Goal: Task Accomplishment & Management: Complete application form

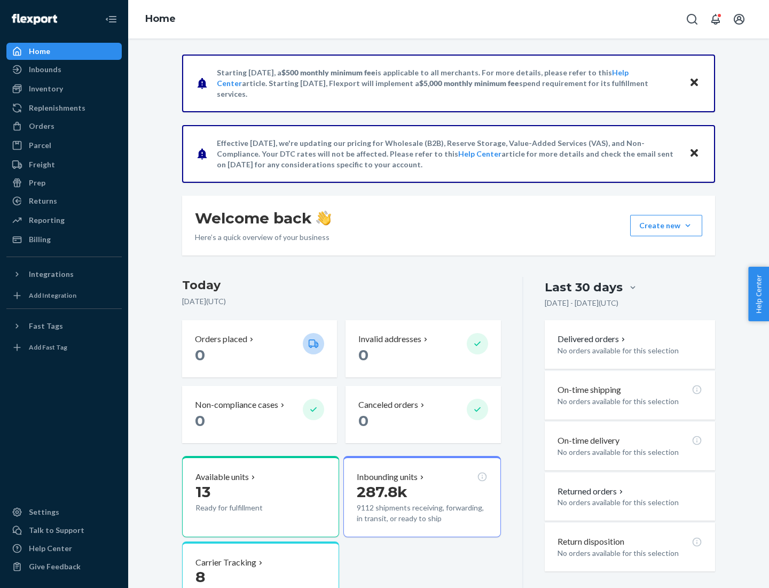
click at [688, 225] on button "Create new Create new inbound Create new order Create new product" at bounding box center [666, 225] width 72 height 21
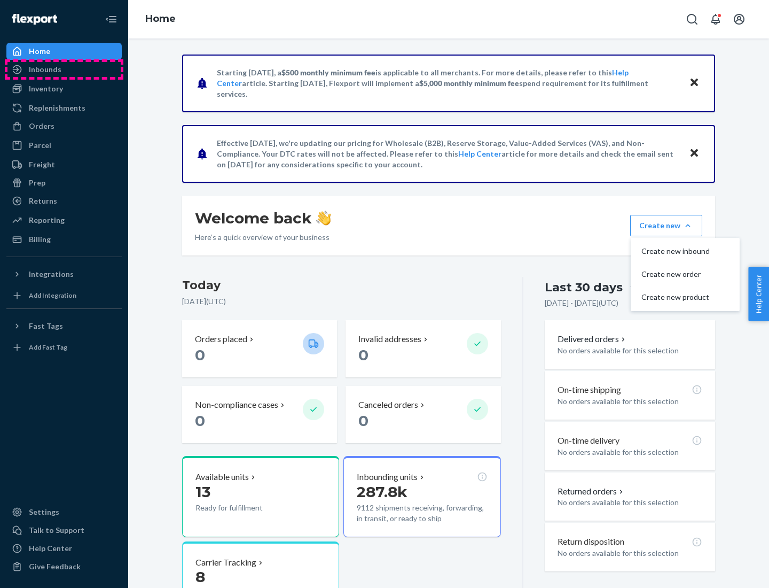
click at [64, 69] on div "Inbounds" at bounding box center [63, 69] width 113 height 15
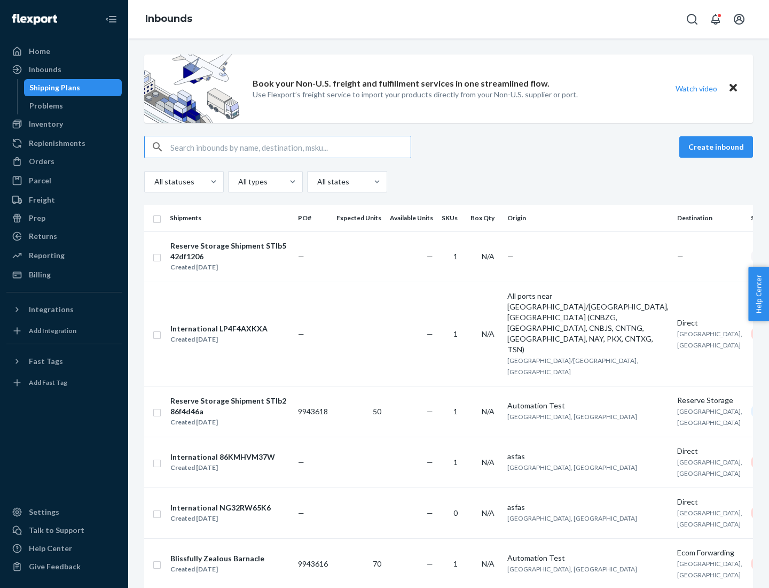
click at [718, 147] on button "Create inbound" at bounding box center [716, 146] width 74 height 21
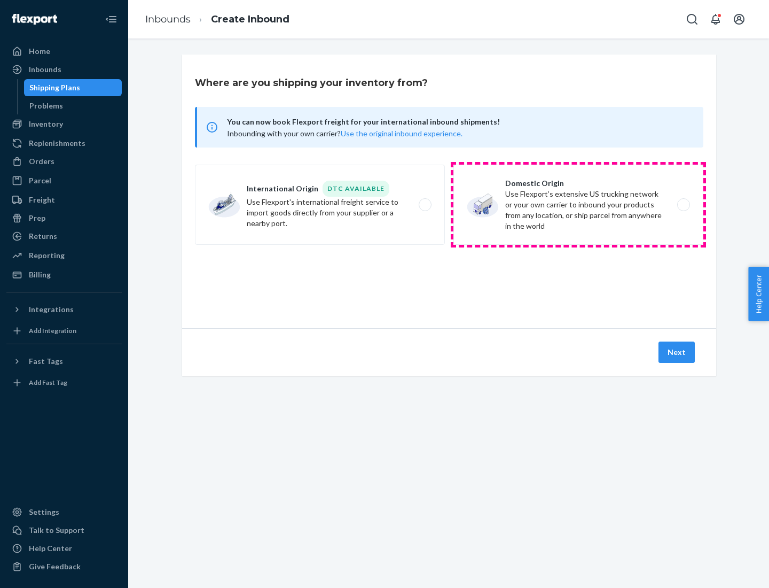
click at [579, 205] on label "Domestic Origin Use Flexport’s extensive US trucking network or your own carrie…" at bounding box center [579, 205] width 250 height 80
click at [683, 205] on input "Domestic Origin Use Flexport’s extensive US trucking network or your own carrie…" at bounding box center [686, 204] width 7 height 7
radio input "true"
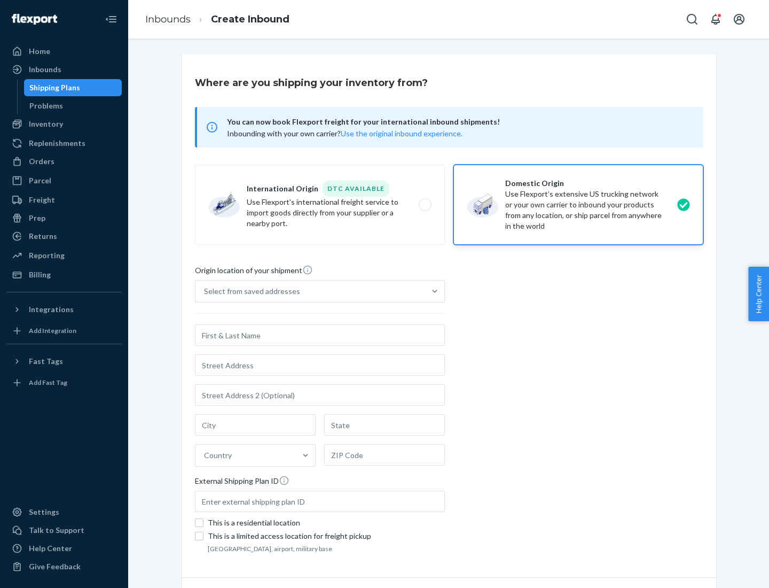
click at [249, 291] on div "Select from saved addresses" at bounding box center [252, 291] width 96 height 11
click at [205, 291] on input "Select from saved addresses" at bounding box center [204, 291] width 1 height 11
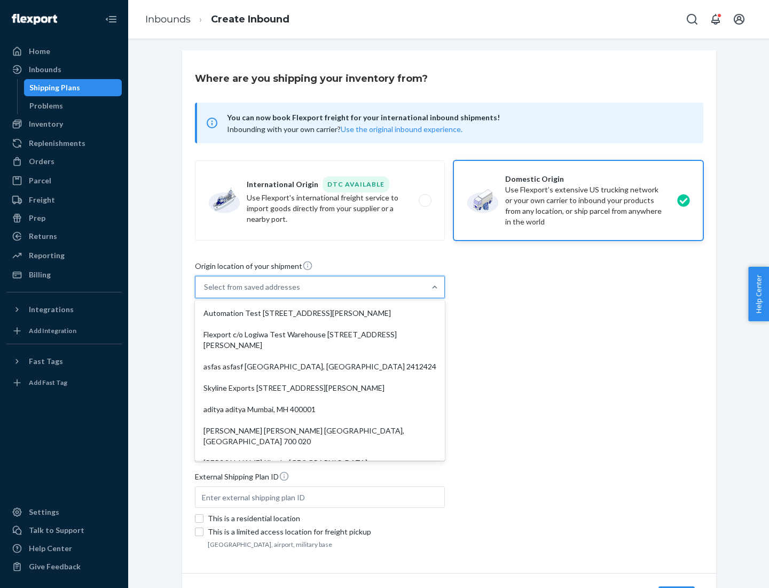
click at [320, 313] on div "Automation Test [STREET_ADDRESS][PERSON_NAME]" at bounding box center [320, 312] width 246 height 21
click at [205, 292] on input "option Automation Test [STREET_ADDRESS][PERSON_NAME]. 9 results available. Use …" at bounding box center [204, 287] width 1 height 11
type input "Automation Test"
type input "9th Floor"
type input "[GEOGRAPHIC_DATA]"
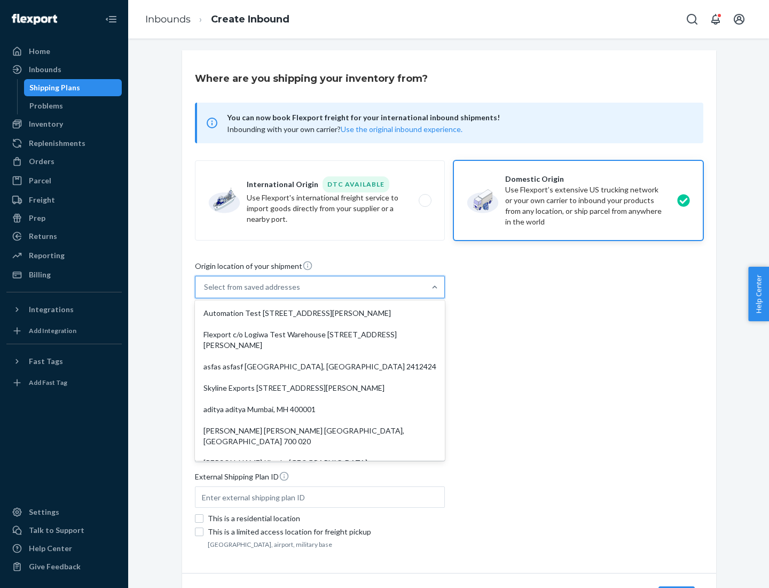
type input "CA"
type input "94104"
type input "[STREET_ADDRESS][PERSON_NAME]"
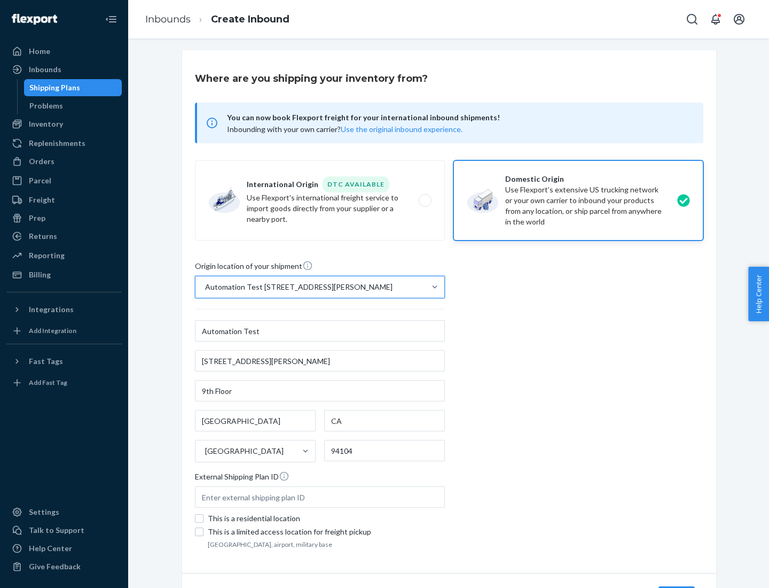
scroll to position [62, 0]
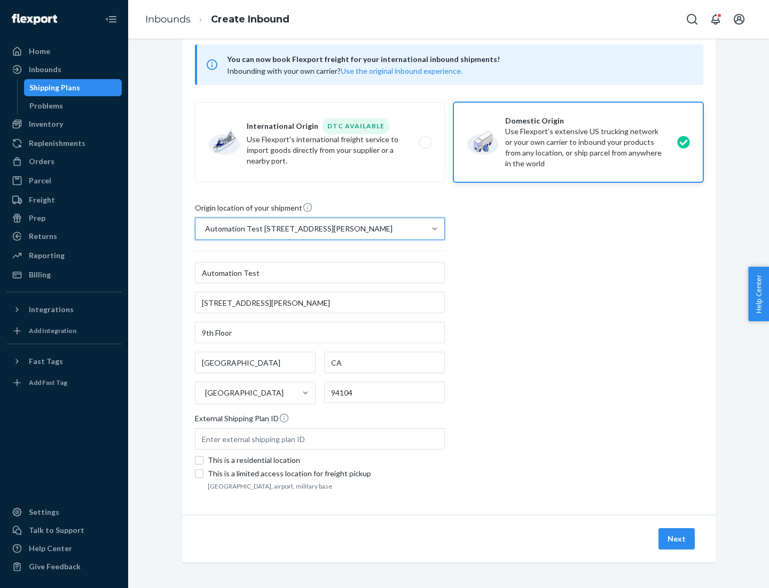
click at [677, 538] on button "Next" at bounding box center [677, 538] width 36 height 21
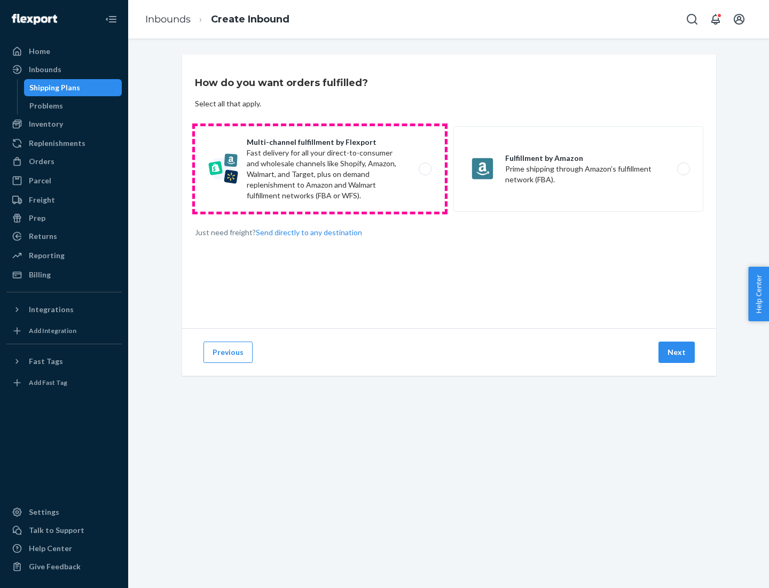
click at [320, 169] on label "Multi-channel fulfillment by Flexport Fast delivery for all your direct-to-cons…" at bounding box center [320, 168] width 250 height 85
click at [425, 169] on input "Multi-channel fulfillment by Flexport Fast delivery for all your direct-to-cons…" at bounding box center [428, 169] width 7 height 7
radio input "true"
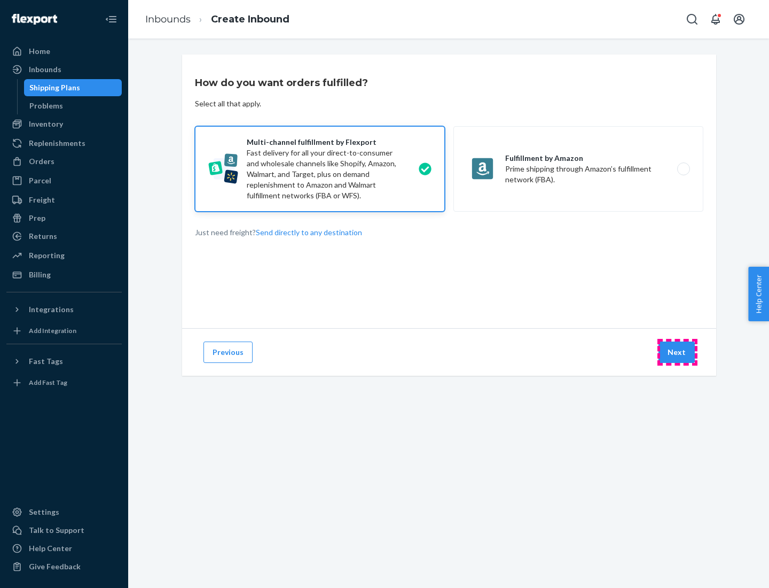
click at [677, 352] on button "Next" at bounding box center [677, 351] width 36 height 21
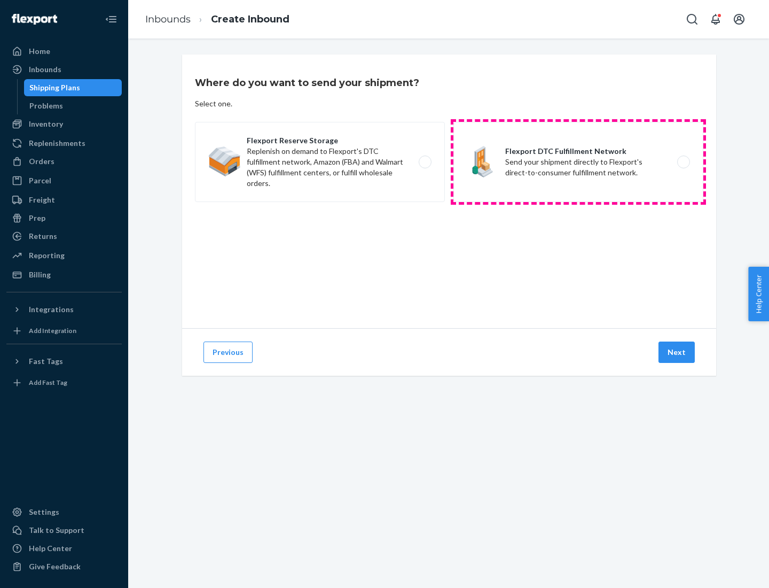
click at [579, 162] on label "Flexport DTC Fulfillment Network Send your shipment directly to Flexport's dire…" at bounding box center [579, 162] width 250 height 80
click at [683, 162] on input "Flexport DTC Fulfillment Network Send your shipment directly to Flexport's dire…" at bounding box center [686, 162] width 7 height 7
radio input "true"
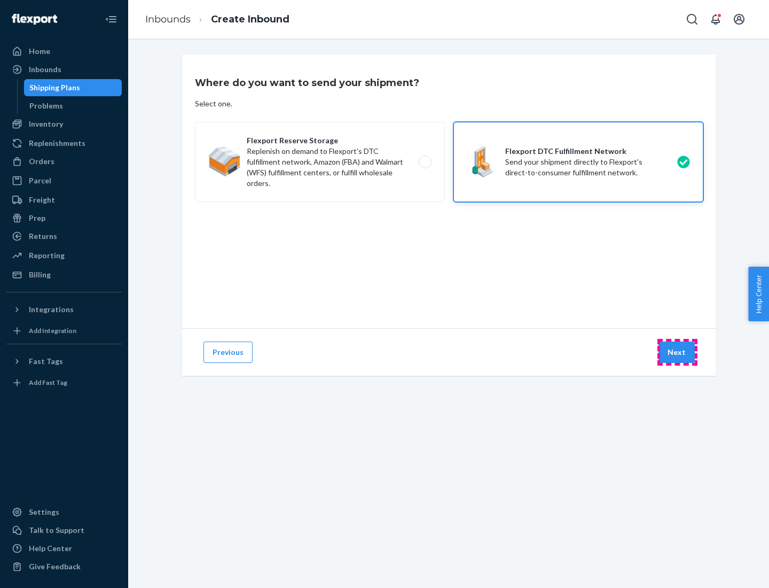
click at [677, 352] on button "Next" at bounding box center [677, 351] width 36 height 21
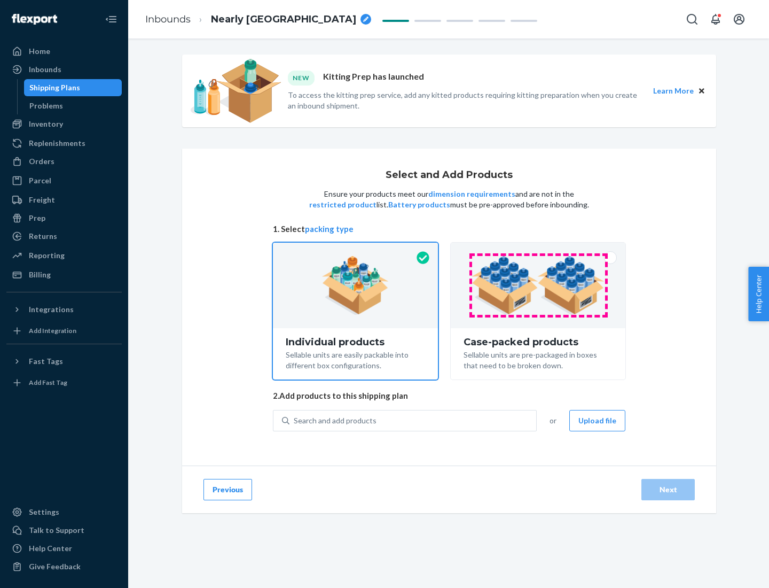
click at [538, 285] on img at bounding box center [538, 285] width 133 height 59
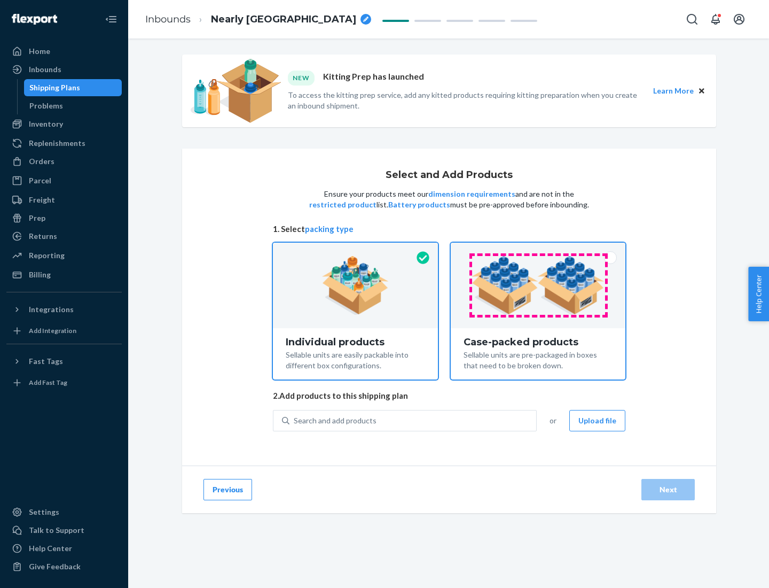
click at [538, 249] on input "Case-packed products Sellable units are pre-packaged in boxes that need to be b…" at bounding box center [538, 246] width 7 height 7
radio input "true"
radio input "false"
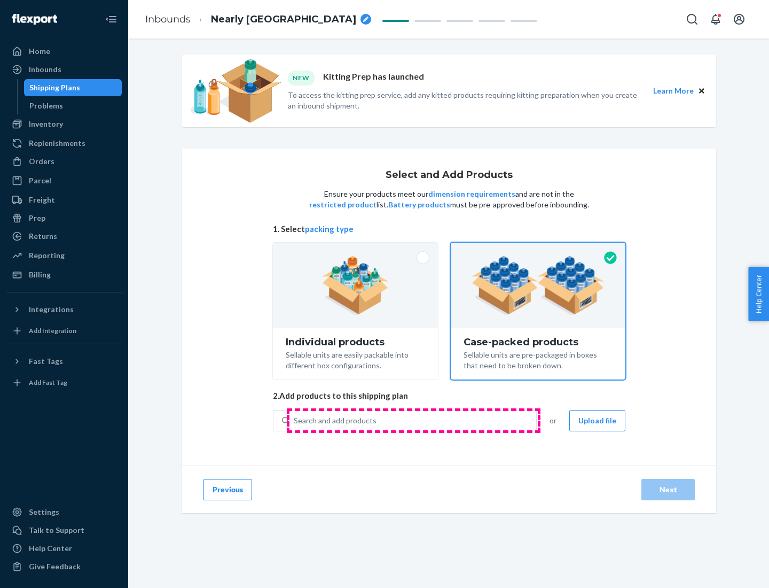
click at [413, 420] on div "Search and add products" at bounding box center [413, 420] width 247 height 19
click at [295, 420] on input "Search and add products" at bounding box center [294, 420] width 1 height 11
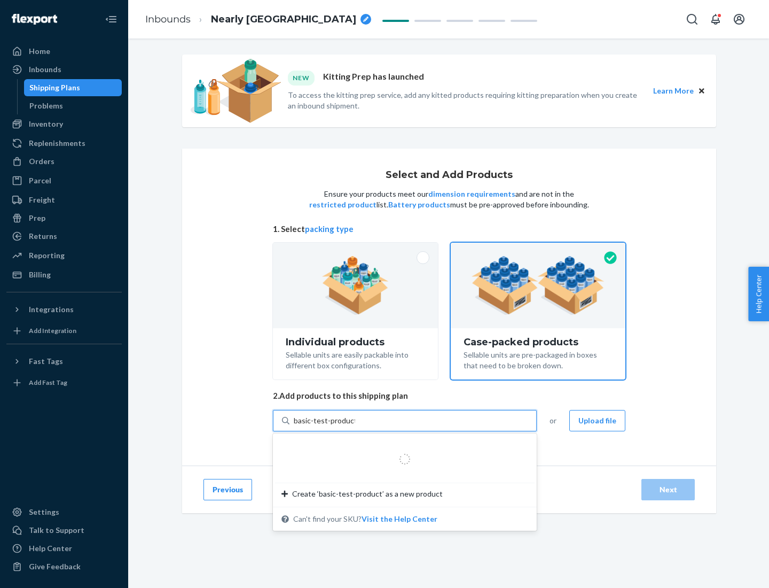
type input "basic-test-product-1"
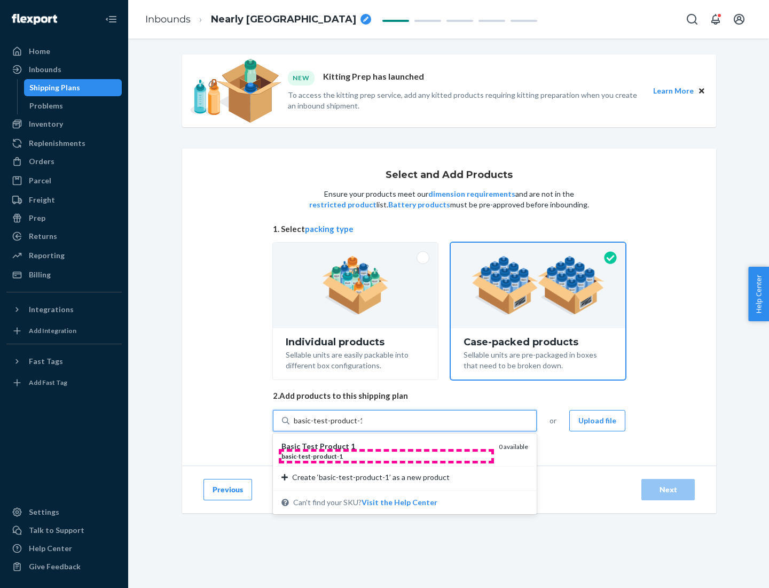
click at [386, 456] on div "basic - test - product - 1" at bounding box center [386, 455] width 209 height 9
click at [362, 426] on input "basic-test-product-1" at bounding box center [328, 420] width 68 height 11
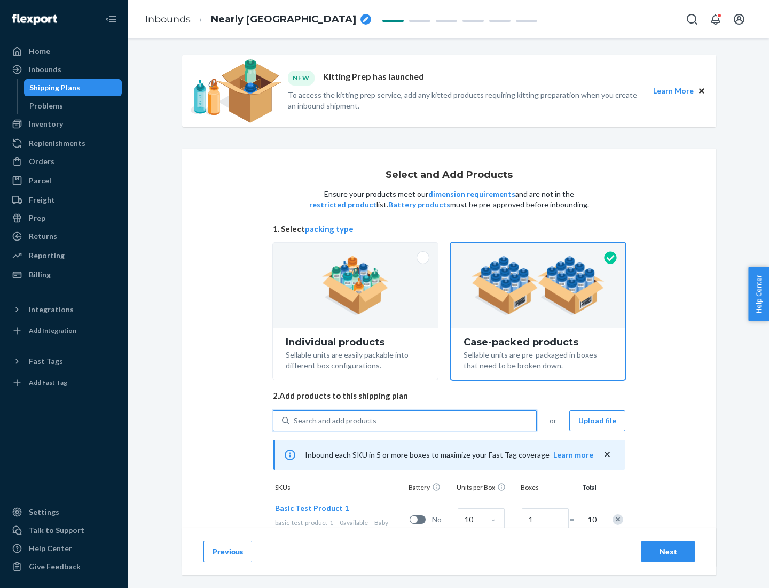
scroll to position [38, 0]
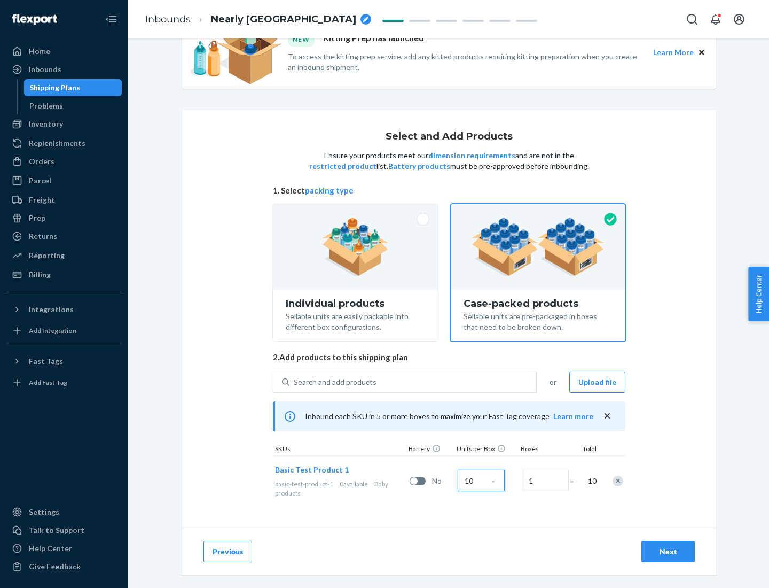
type input "10"
type input "7"
click at [668, 551] on div "Next" at bounding box center [668, 551] width 35 height 11
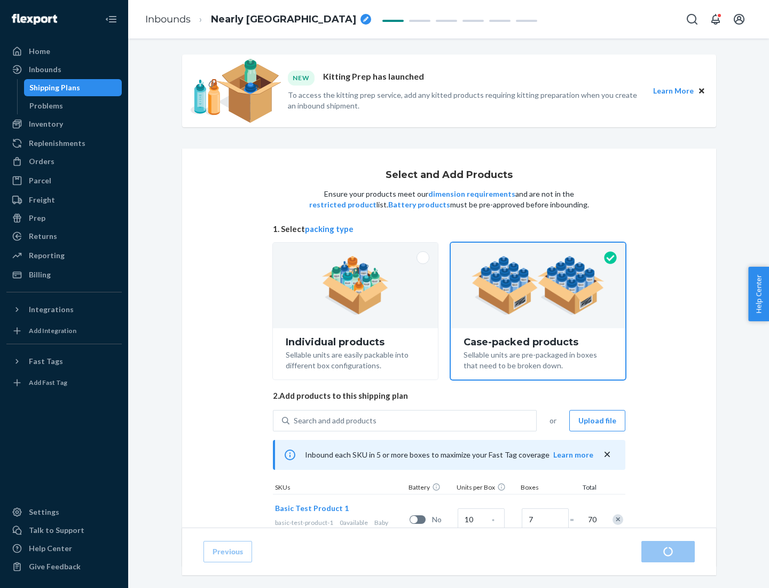
radio input "true"
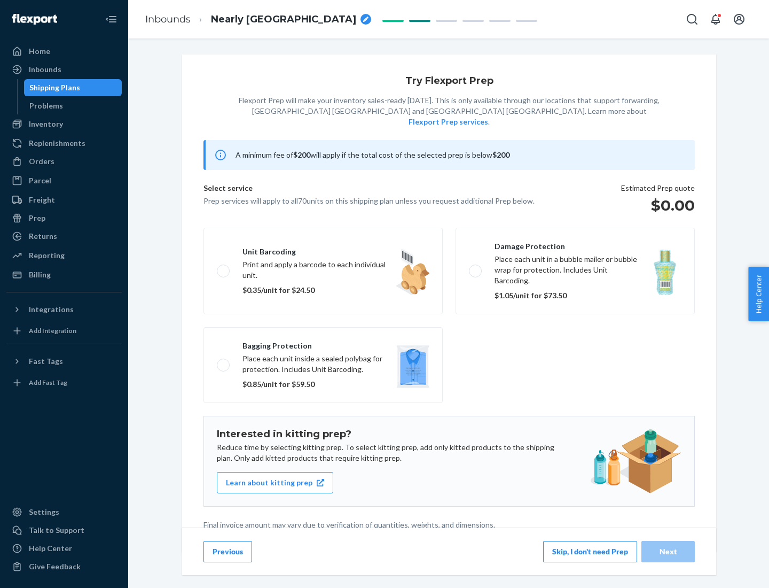
scroll to position [3, 0]
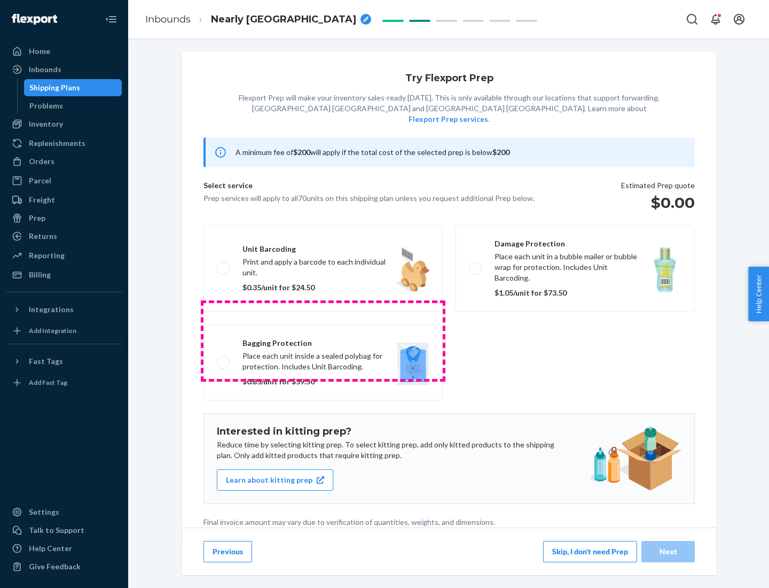
click at [323, 340] on label "Bagging protection Place each unit inside a sealed polybag for protection. Incl…" at bounding box center [323, 362] width 239 height 76
click at [224, 358] on input "Bagging protection Place each unit inside a sealed polybag for protection. Incl…" at bounding box center [220, 361] width 7 height 7
checkbox input "true"
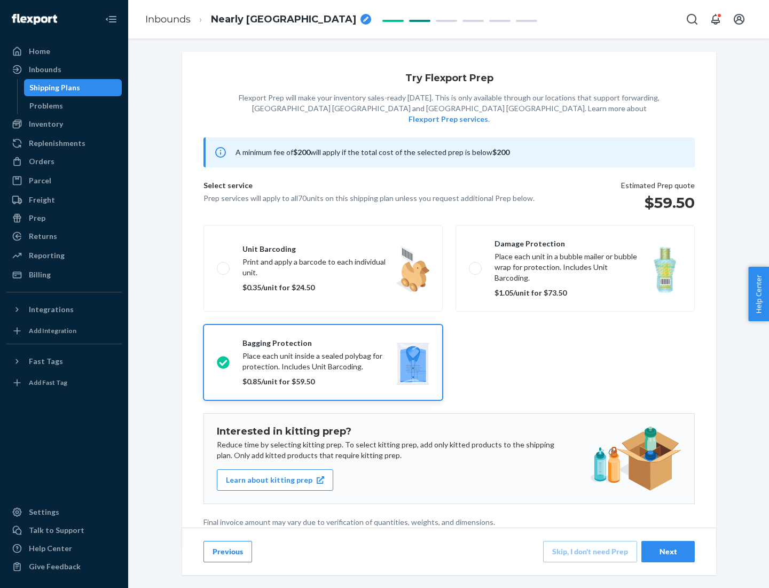
click at [668, 551] on div "Next" at bounding box center [668, 551] width 35 height 11
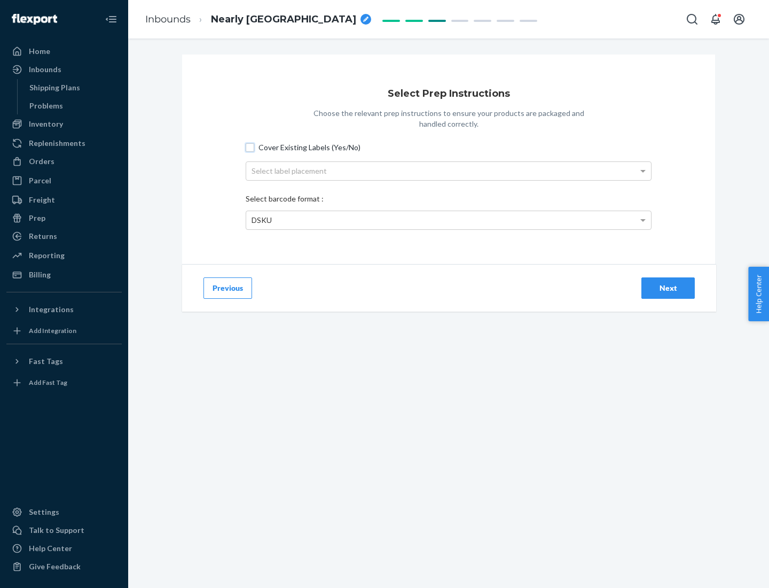
click at [250, 147] on input "Cover Existing Labels (Yes/No)" at bounding box center [250, 147] width 9 height 9
checkbox input "true"
click at [449, 170] on div "Select label placement" at bounding box center [448, 171] width 405 height 18
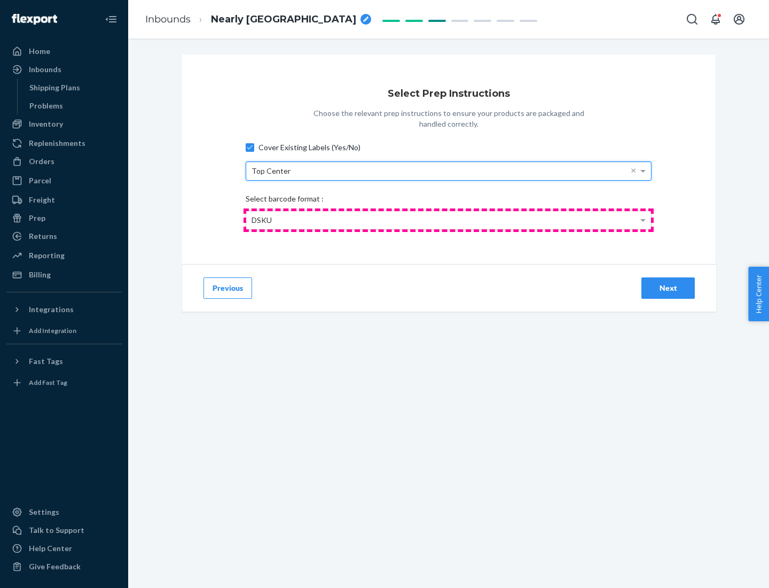
click at [449, 220] on div "DSKU" at bounding box center [448, 220] width 405 height 18
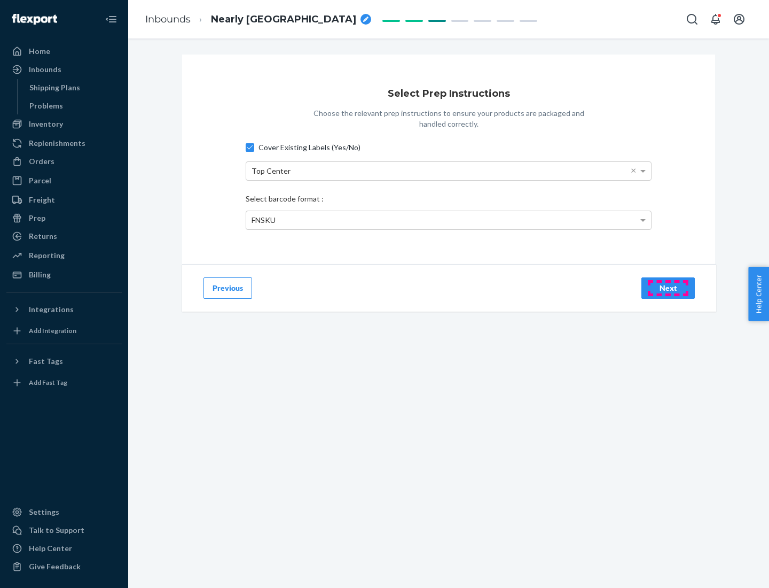
click at [668, 287] on div "Next" at bounding box center [668, 288] width 35 height 11
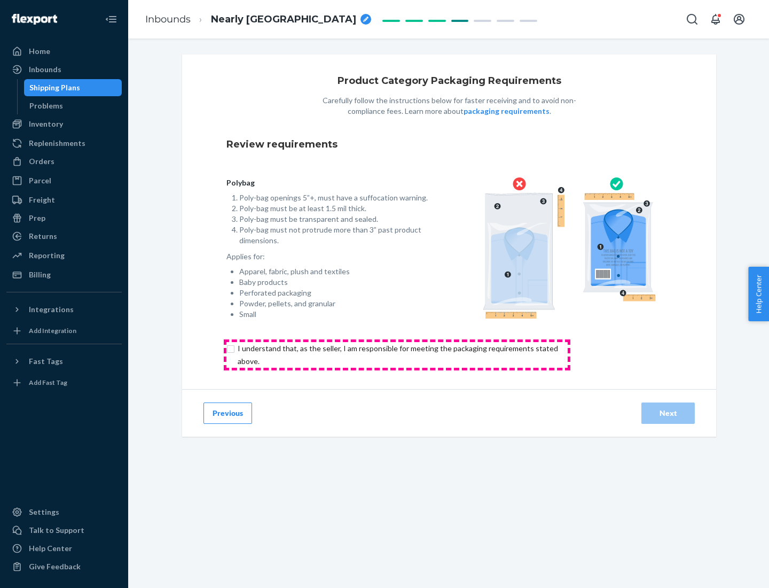
click at [397, 354] on input "checkbox" at bounding box center [403, 355] width 355 height 26
checkbox input "true"
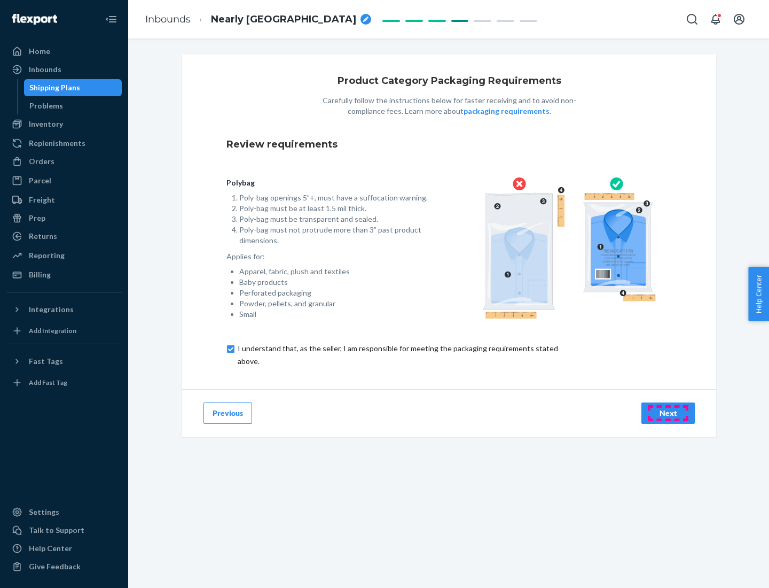
click at [668, 412] on div "Next" at bounding box center [668, 413] width 35 height 11
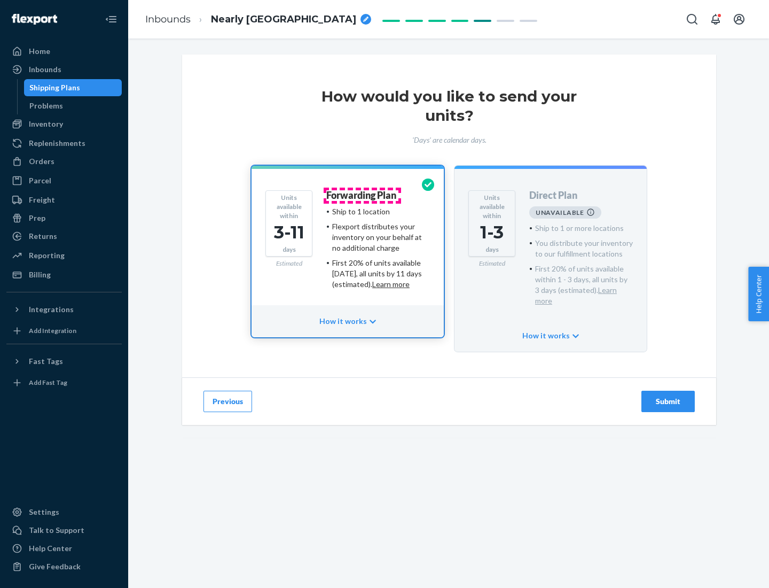
click at [362, 195] on h4 "Forwarding Plan" at bounding box center [361, 195] width 70 height 11
click at [668, 396] on div "Submit" at bounding box center [668, 401] width 35 height 11
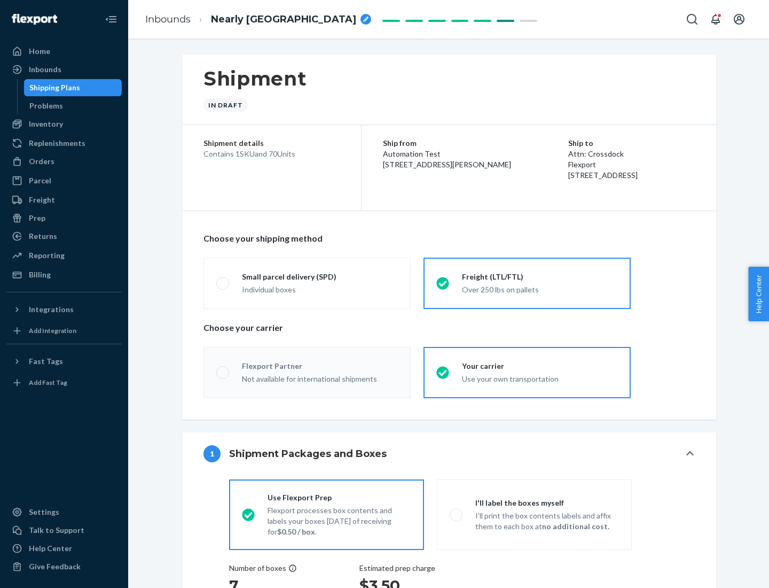
radio input "true"
radio input "false"
radio input "true"
radio input "false"
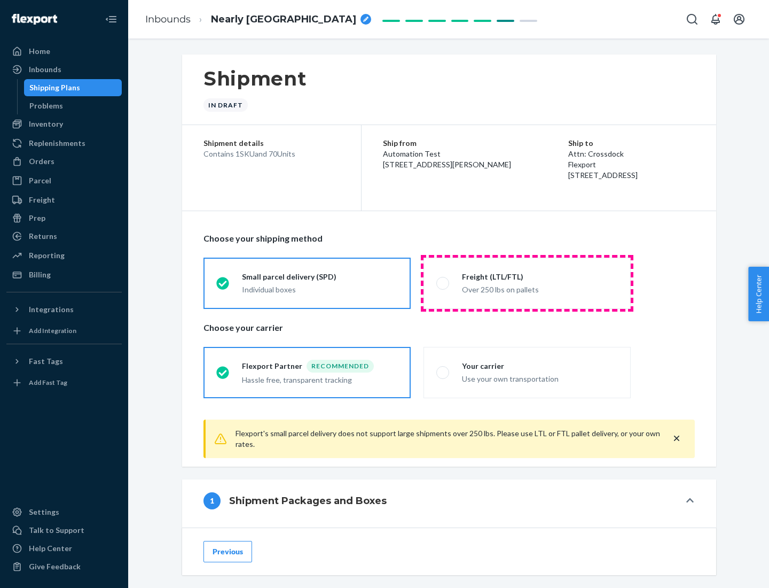
click at [527, 283] on div "Over 250 lbs on pallets" at bounding box center [540, 288] width 156 height 13
click at [443, 283] on input "Freight (LTL/FTL) Over 250 lbs on pallets" at bounding box center [439, 282] width 7 height 7
radio input "true"
radio input "false"
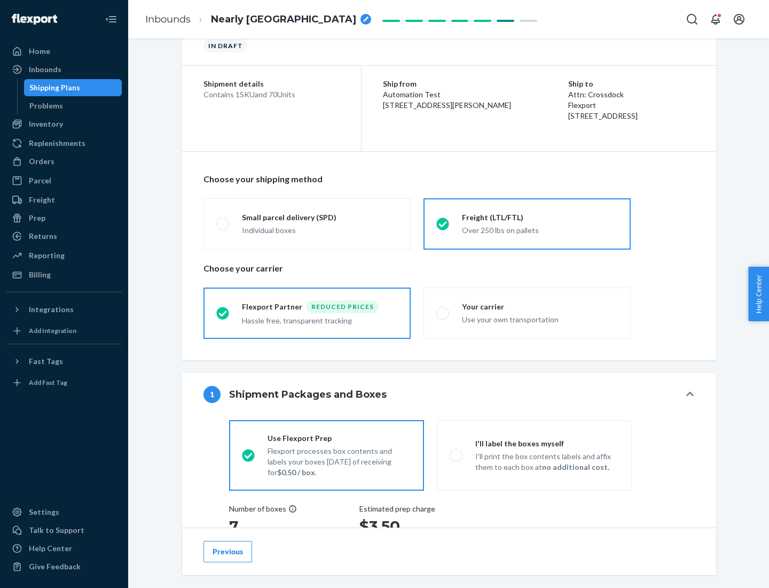
click at [307, 313] on div "Hassle free, transparent tracking" at bounding box center [320, 319] width 156 height 13
click at [223, 312] on input "Flexport Partner Reduced prices Hassle free, transparent tracking" at bounding box center [219, 312] width 7 height 7
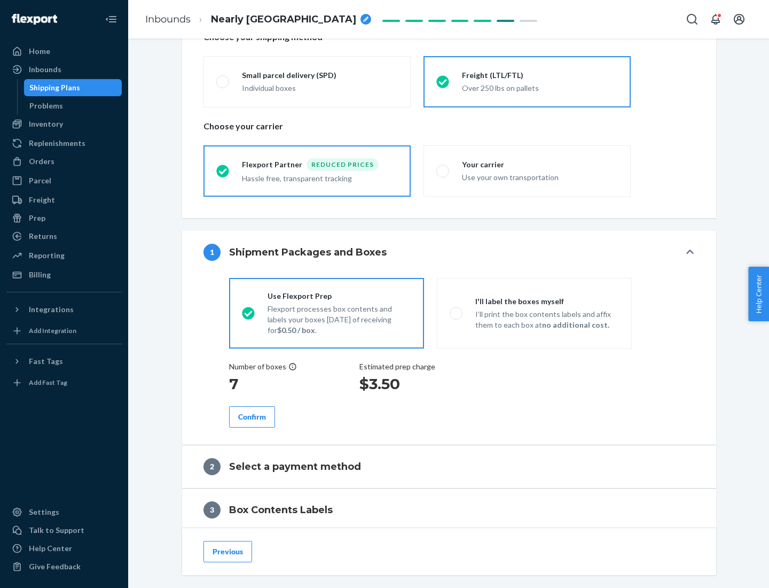
click at [534, 312] on p "I’ll print the box contents labels and affix them to each box at no additional …" at bounding box center [547, 319] width 144 height 21
click at [457, 312] on input "I'll label the boxes myself I’ll print the box contents labels and affix them t…" at bounding box center [453, 312] width 7 height 7
radio input "true"
radio input "false"
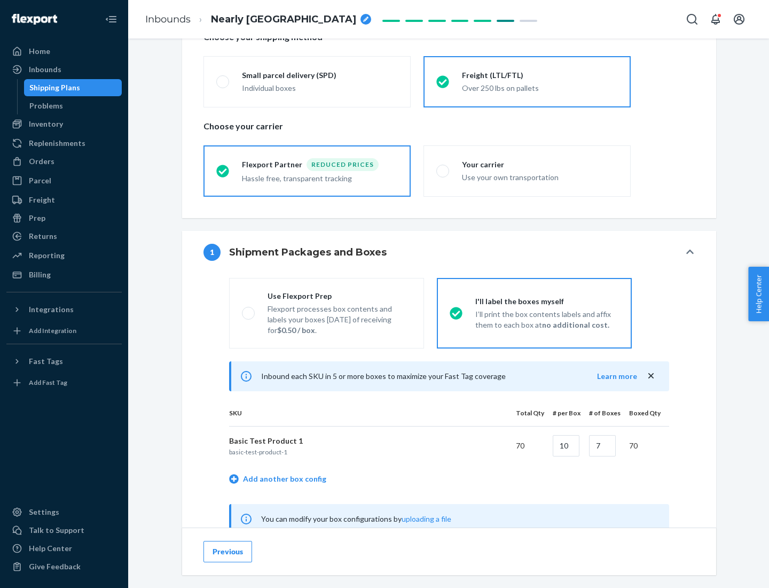
scroll to position [334, 0]
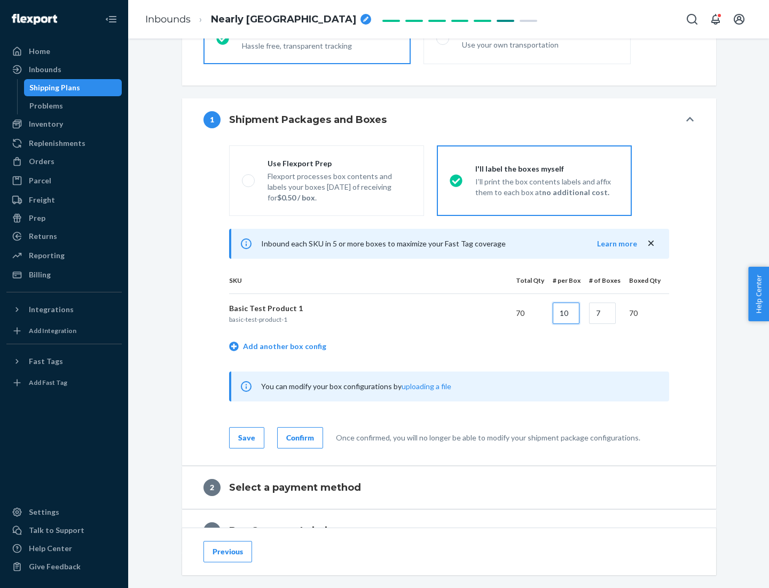
type input "10"
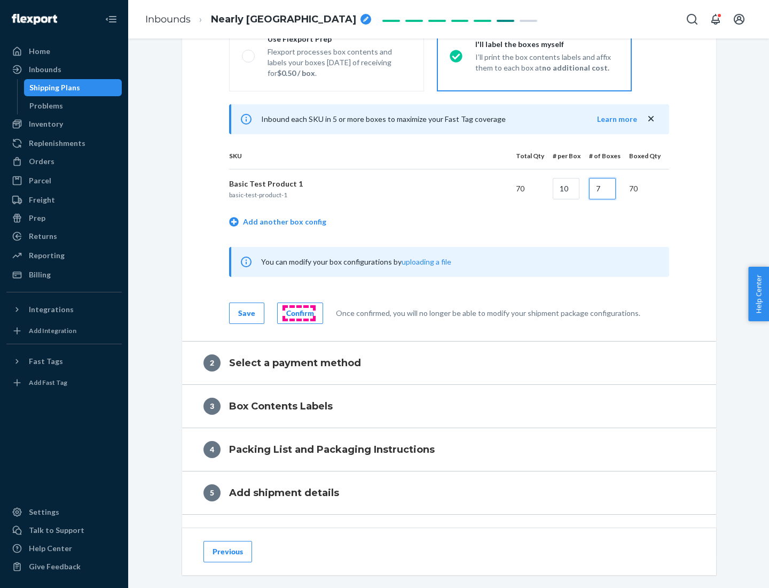
type input "7"
click at [299, 312] on div "Confirm" at bounding box center [300, 313] width 28 height 11
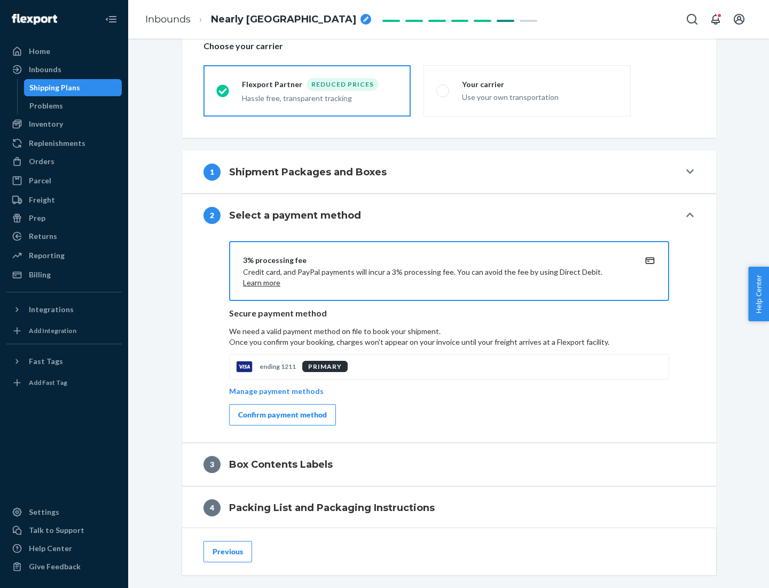
scroll to position [383, 0]
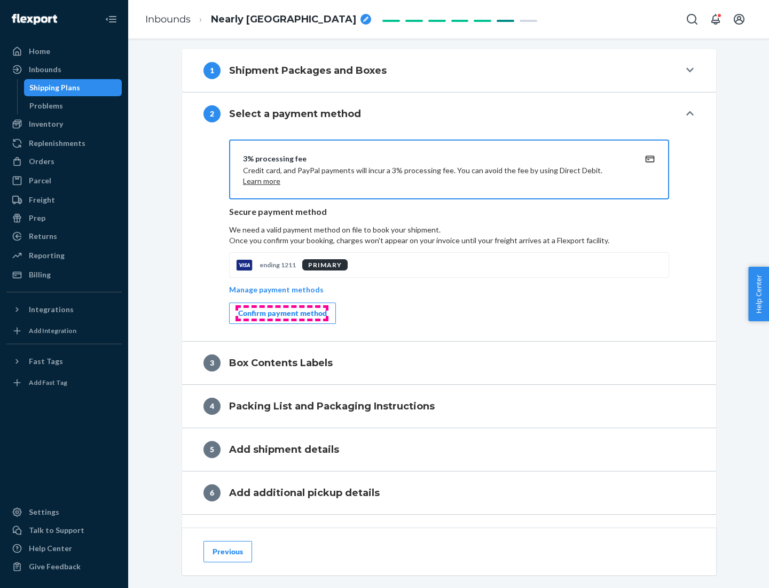
click at [282, 313] on div "Confirm payment method" at bounding box center [282, 313] width 89 height 11
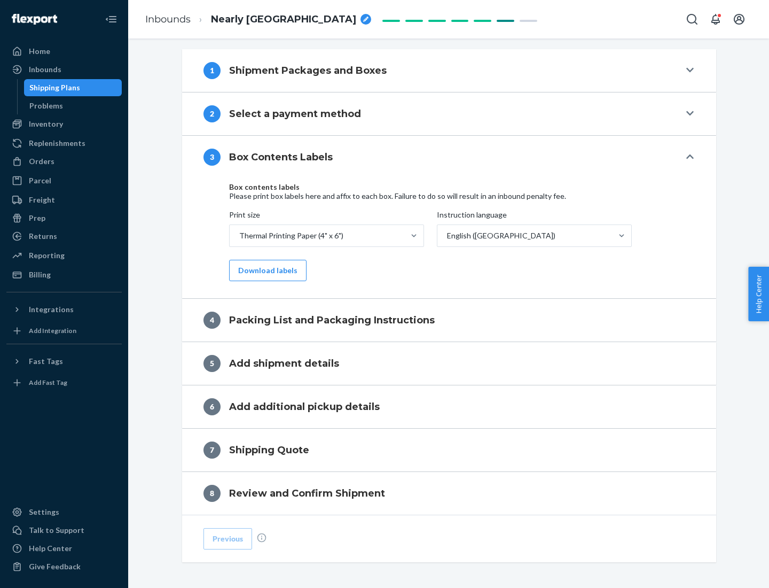
scroll to position [340, 0]
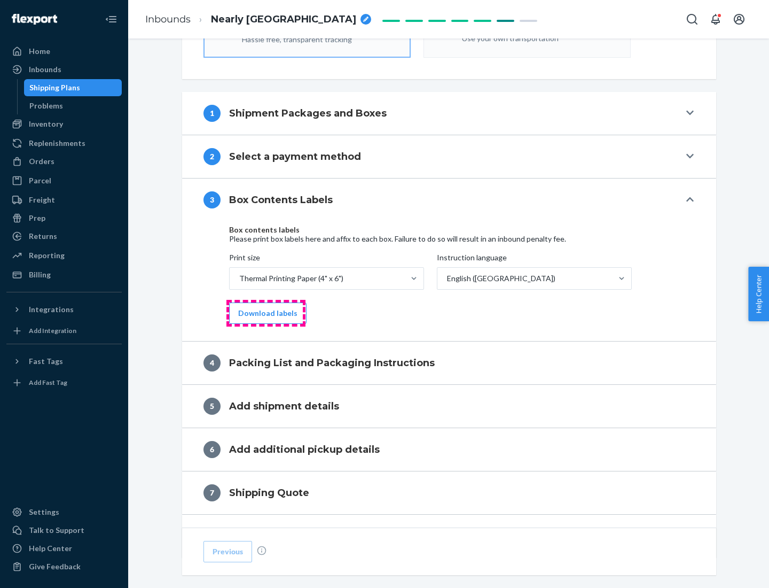
click at [265, 313] on button "Download labels" at bounding box center [267, 312] width 77 height 21
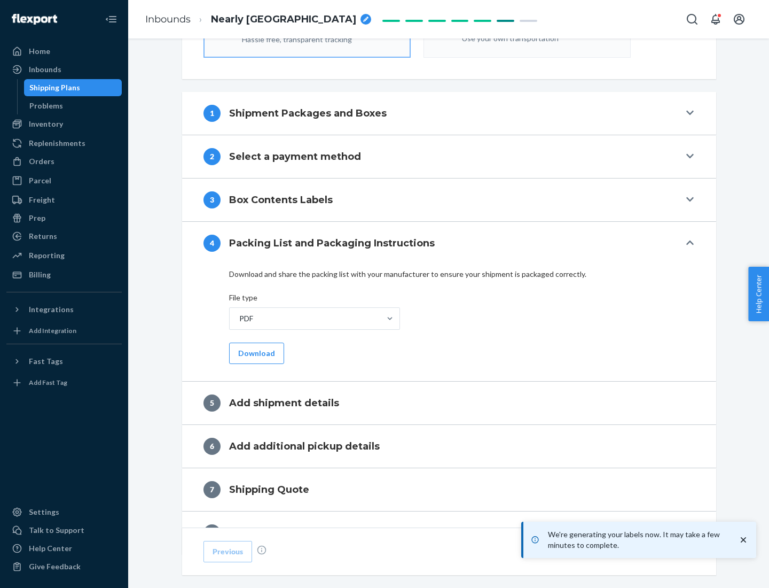
scroll to position [380, 0]
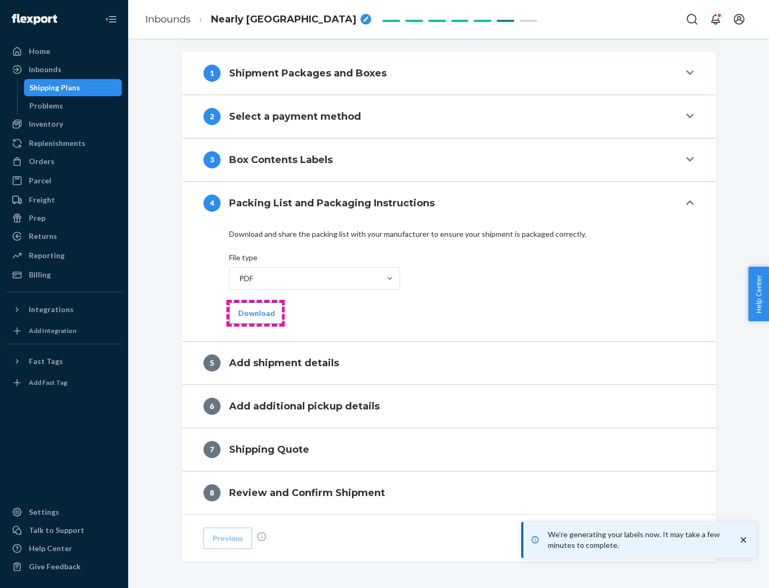
click at [255, 312] on button "Download" at bounding box center [256, 312] width 55 height 21
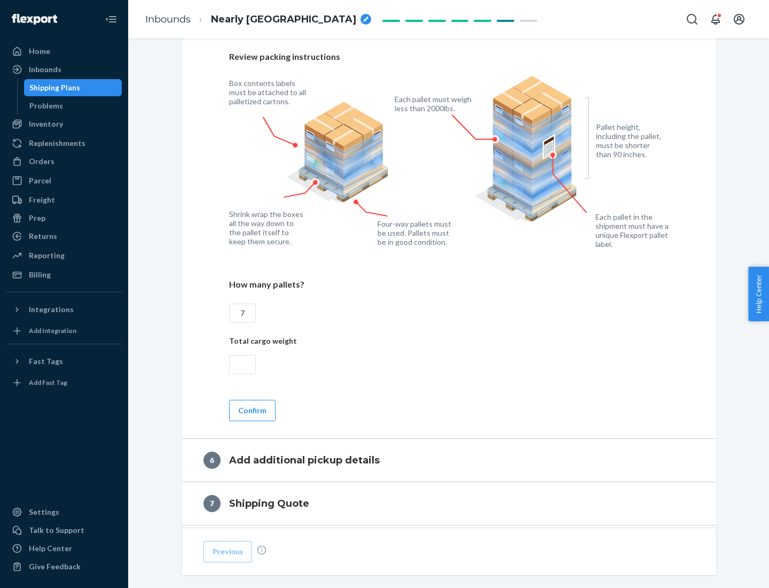
scroll to position [737, 0]
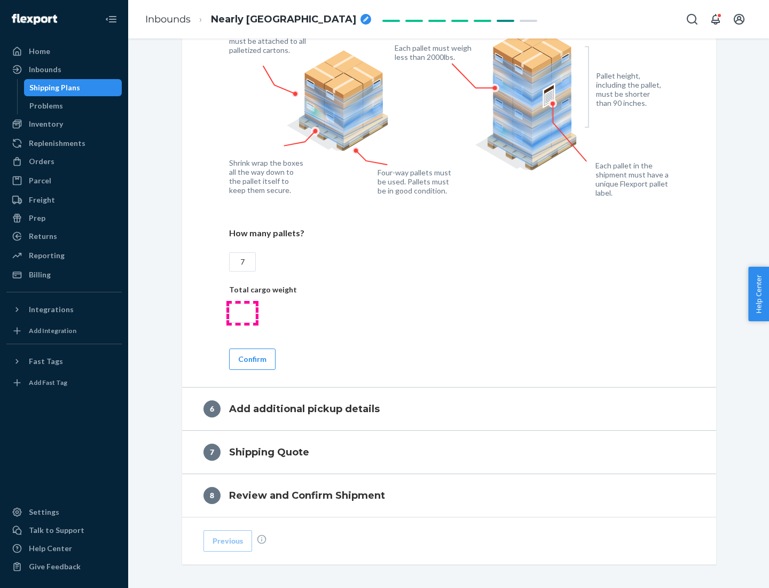
type input "7"
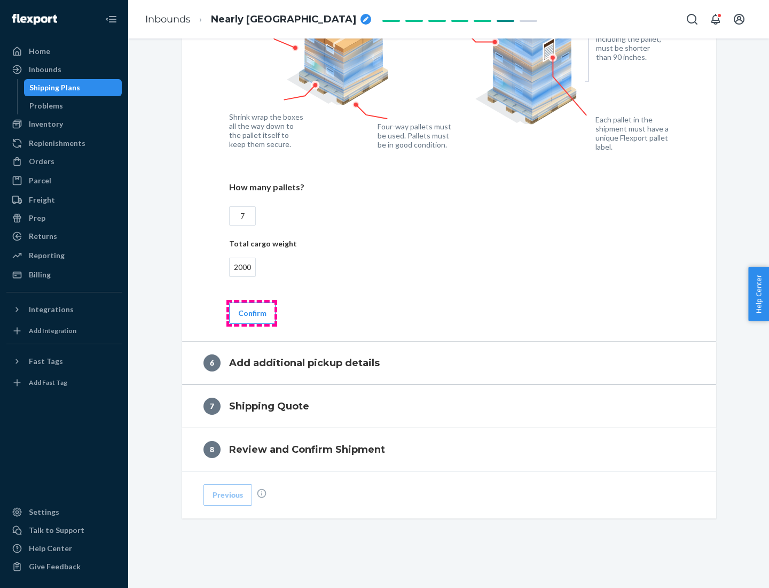
type input "2000"
click at [252, 312] on button "Confirm" at bounding box center [252, 312] width 46 height 21
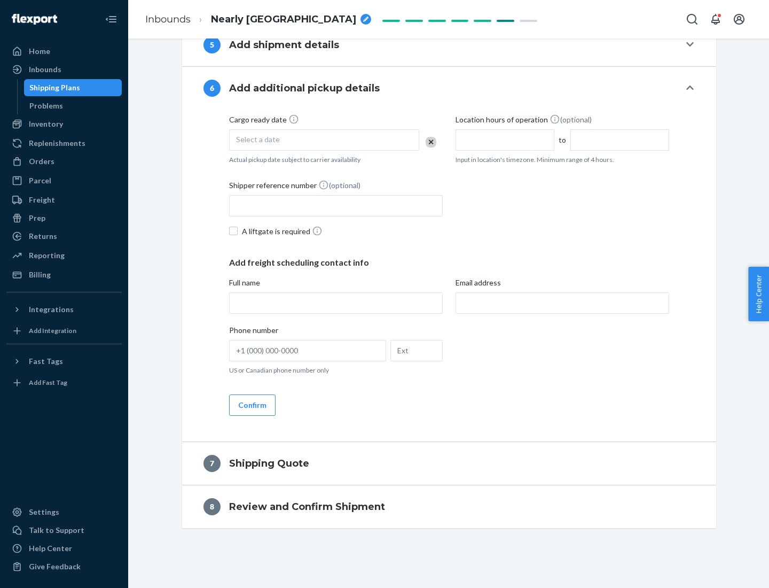
scroll to position [409, 0]
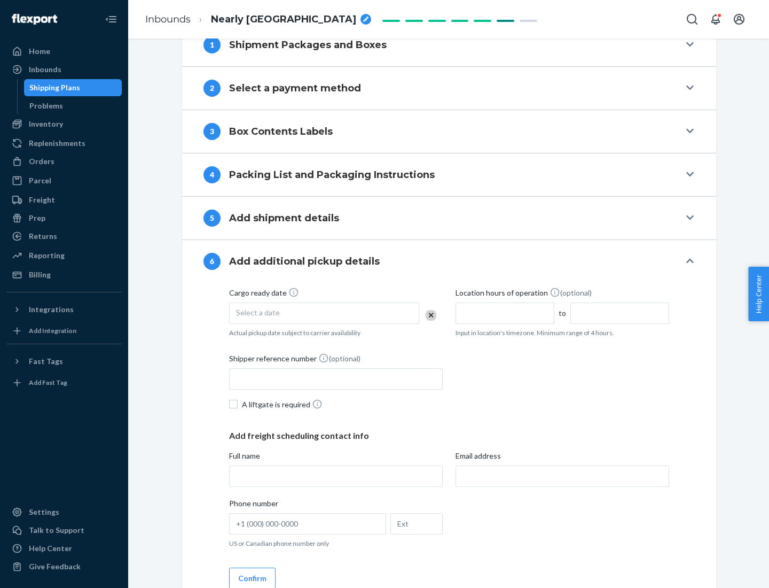
click at [324, 312] on div "Select a date" at bounding box center [324, 312] width 190 height 21
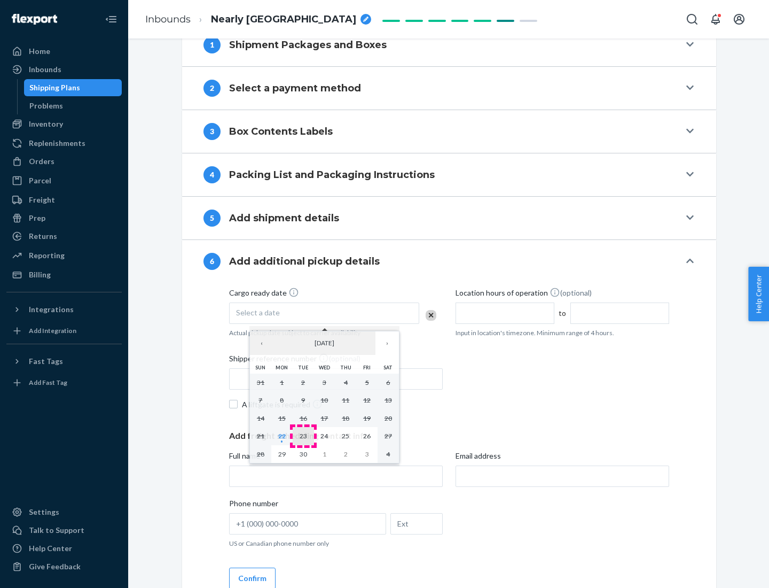
click at [303, 435] on abbr "23" at bounding box center [303, 436] width 7 height 8
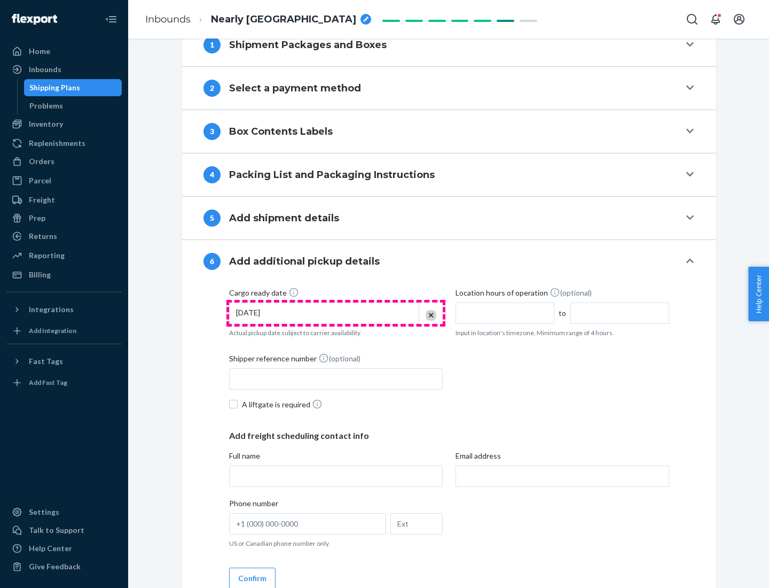
scroll to position [572, 0]
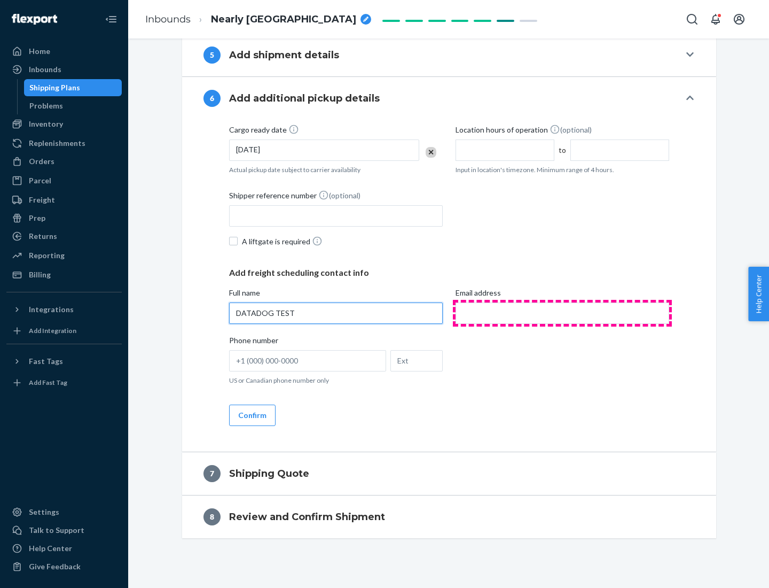
type input "DATADOG TEST"
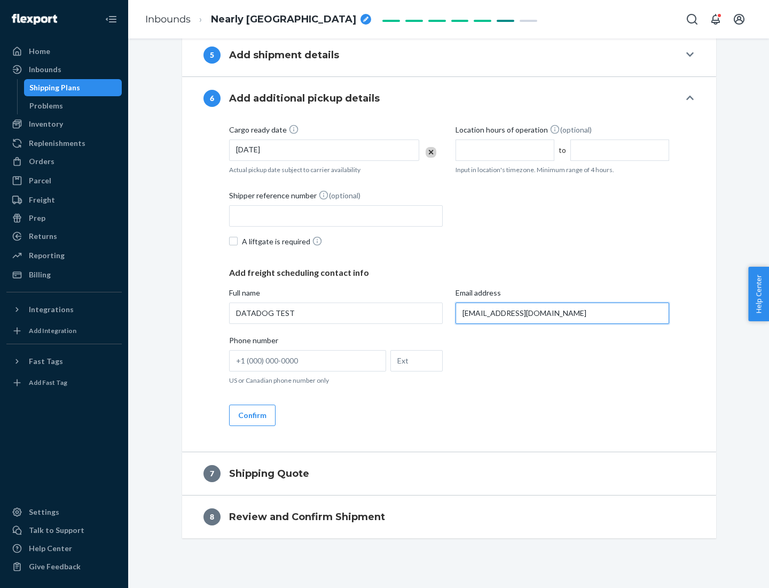
scroll to position [582, 0]
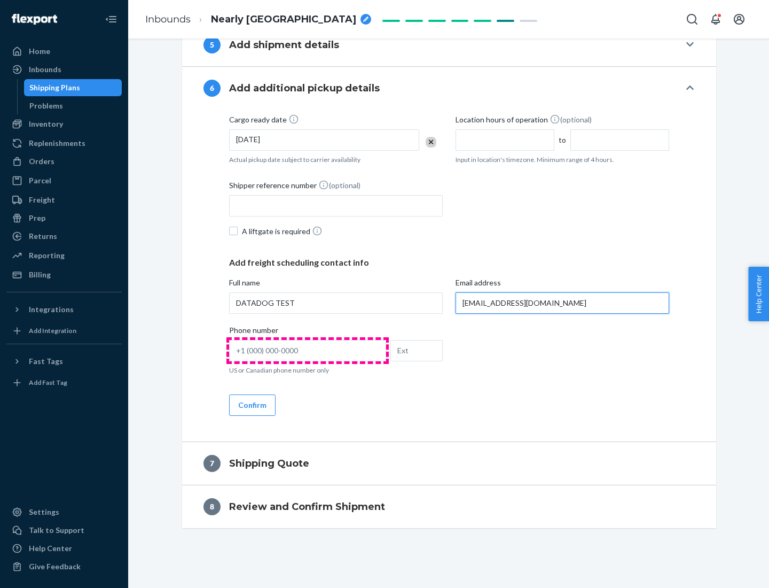
type input "[EMAIL_ADDRESS][DOMAIN_NAME]"
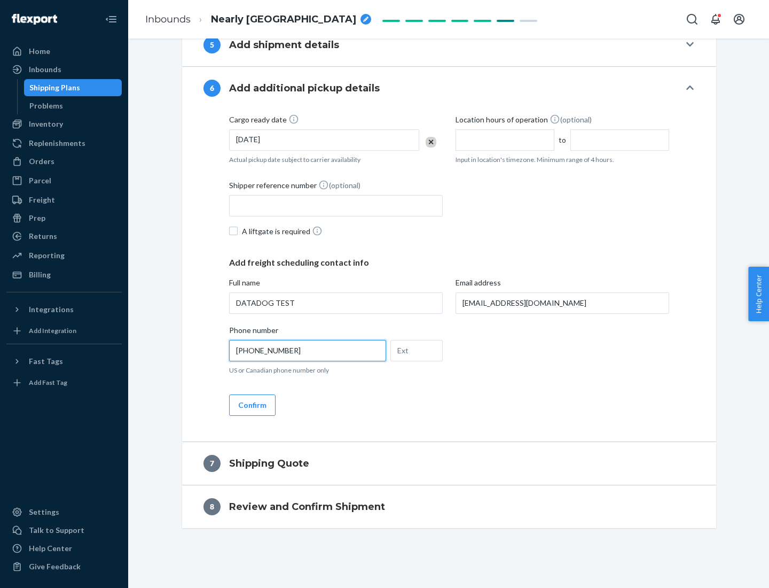
type input "[PHONE_NUMBER]"
click at [252, 404] on button "Confirm" at bounding box center [252, 404] width 46 height 21
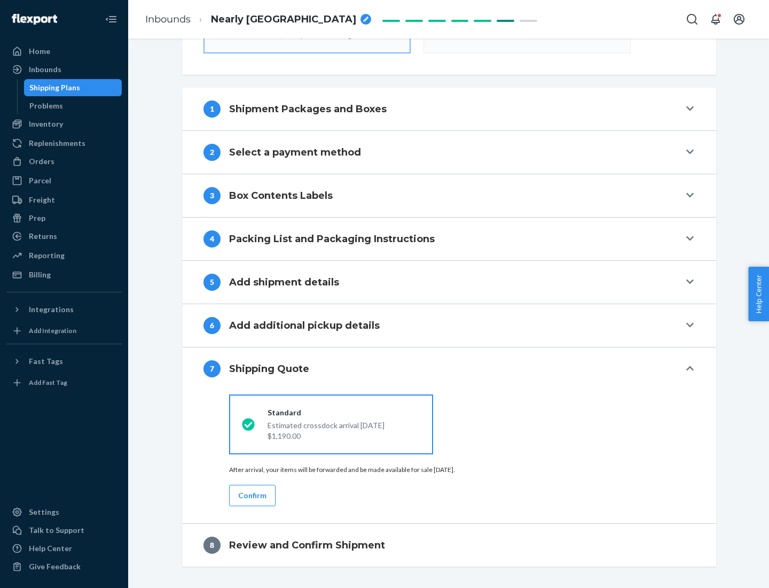
scroll to position [383, 0]
